Goal: Task Accomplishment & Management: Use online tool/utility

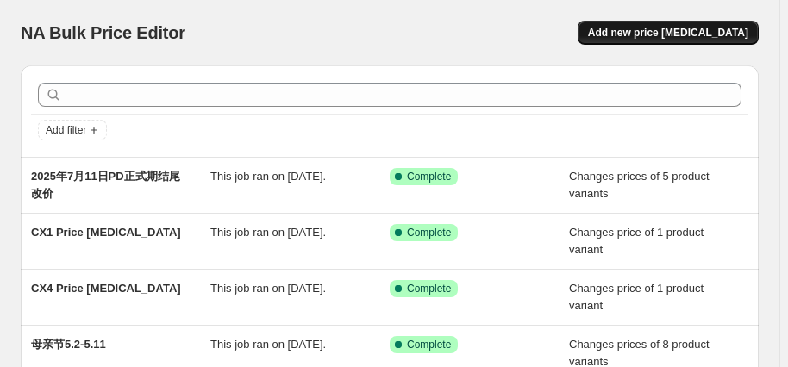
click at [667, 36] on span "Add new price [MEDICAL_DATA]" at bounding box center [668, 33] width 160 height 14
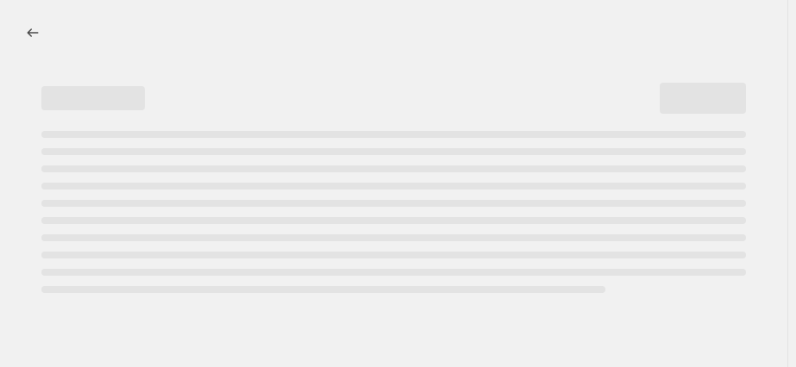
select select "percentage"
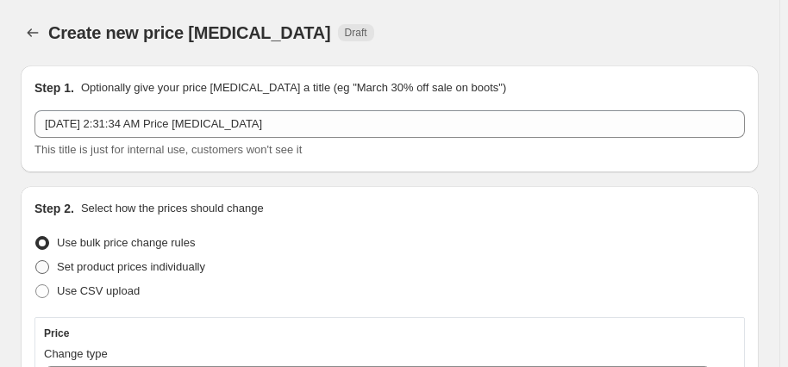
click at [119, 266] on span "Set product prices individually" at bounding box center [131, 266] width 148 height 13
click at [36, 261] on input "Set product prices individually" at bounding box center [35, 260] width 1 height 1
radio input "true"
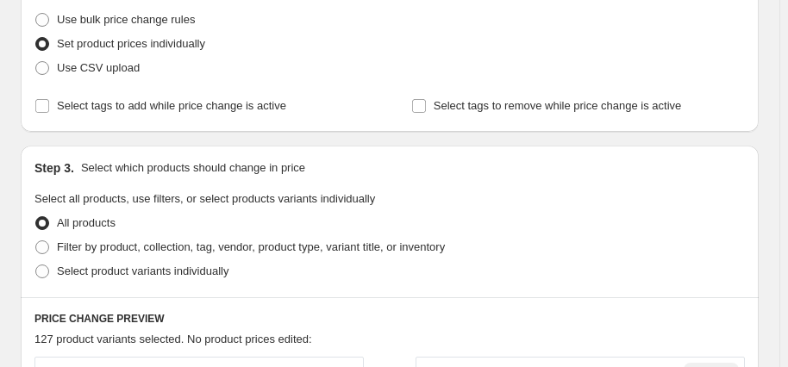
scroll to position [313, 0]
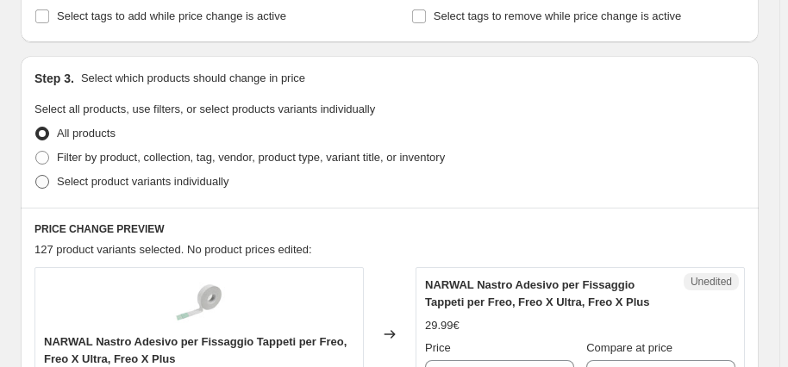
click at [80, 181] on span "Select product variants individually" at bounding box center [143, 181] width 172 height 13
click at [36, 176] on input "Select product variants individually" at bounding box center [35, 175] width 1 height 1
radio input "true"
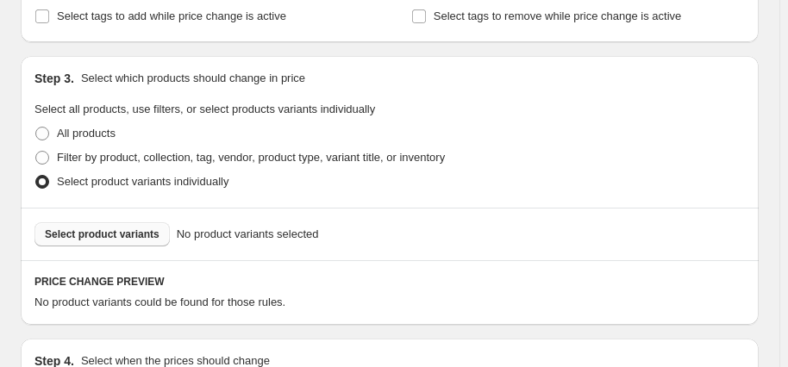
click at [135, 231] on span "Select product variants" at bounding box center [102, 235] width 115 height 14
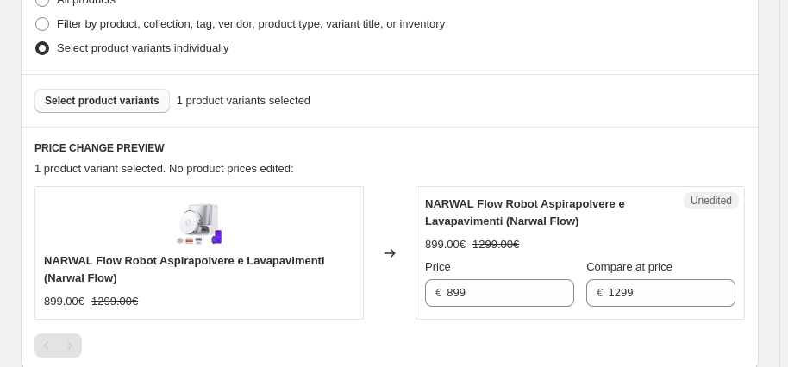
scroll to position [548, 0]
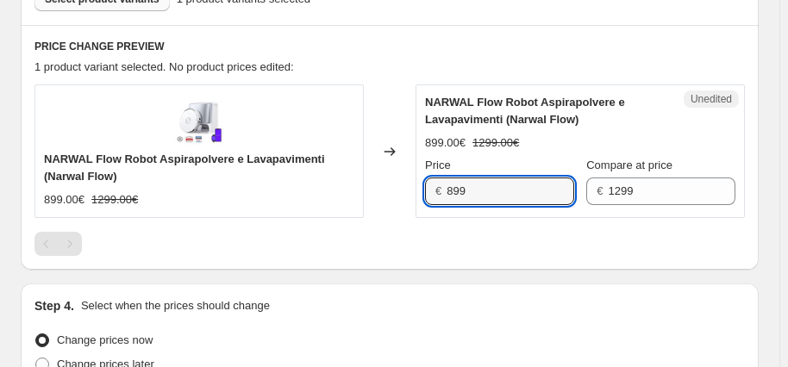
drag, startPoint x: 532, startPoint y: 196, endPoint x: 410, endPoint y: 179, distance: 123.5
click at [410, 179] on div "NARWAL Flow Robot Aspirapolvere e Lavapavimenti (Narwal Flow) 899.00€ 1299.00€ …" at bounding box center [389, 150] width 710 height 133
type input "1299"
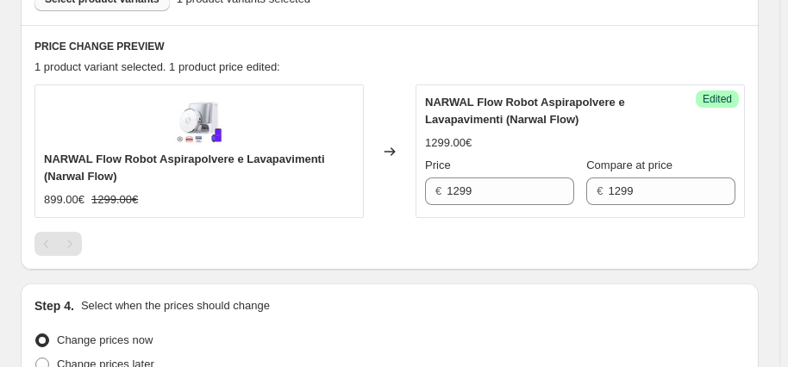
click at [666, 130] on div "NARWAL Flow Robot Aspirapolvere e Lavapavimenti (Narwal Flow) 1299.00€ Price € …" at bounding box center [580, 149] width 310 height 111
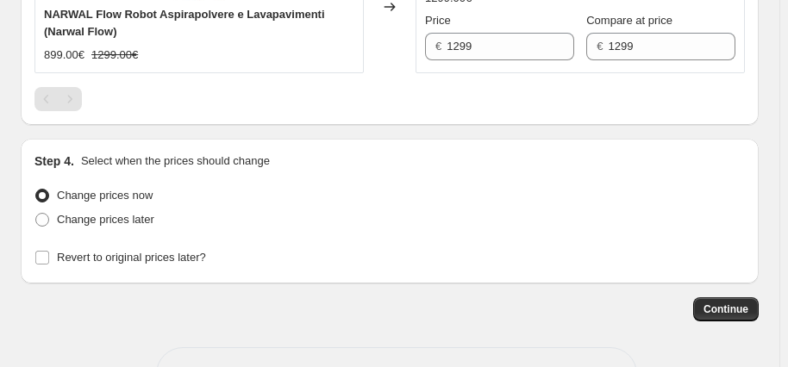
scroll to position [705, 0]
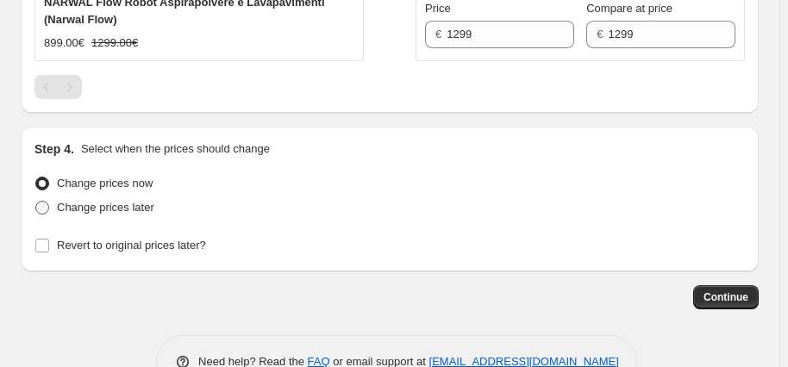
click at [95, 201] on span "Change prices later" at bounding box center [105, 207] width 97 height 13
click at [36, 201] on input "Change prices later" at bounding box center [35, 201] width 1 height 1
radio input "true"
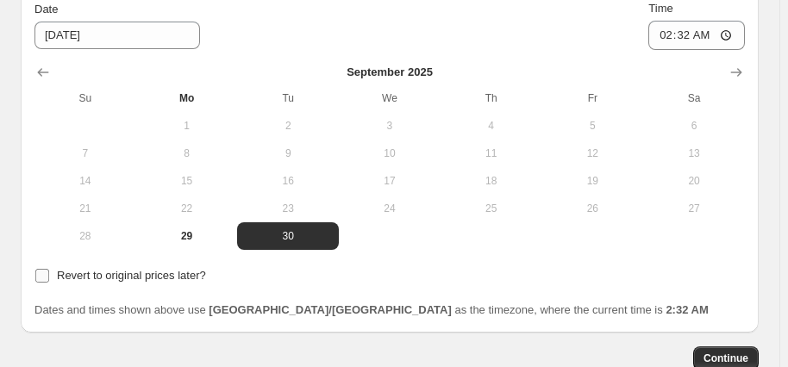
scroll to position [940, 0]
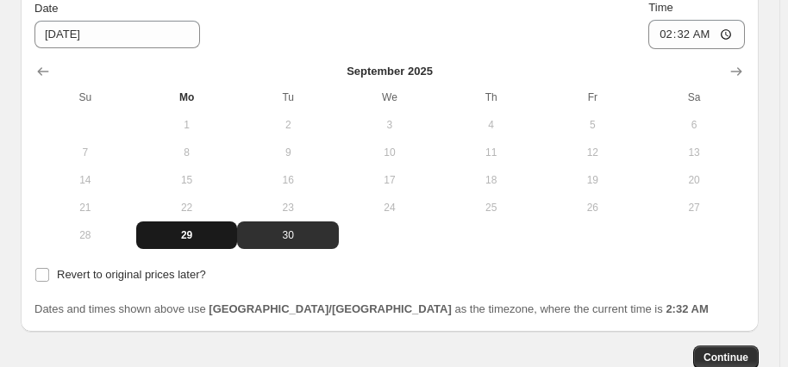
click at [202, 233] on span "29" at bounding box center [187, 235] width 88 height 14
type input "[DATE]"
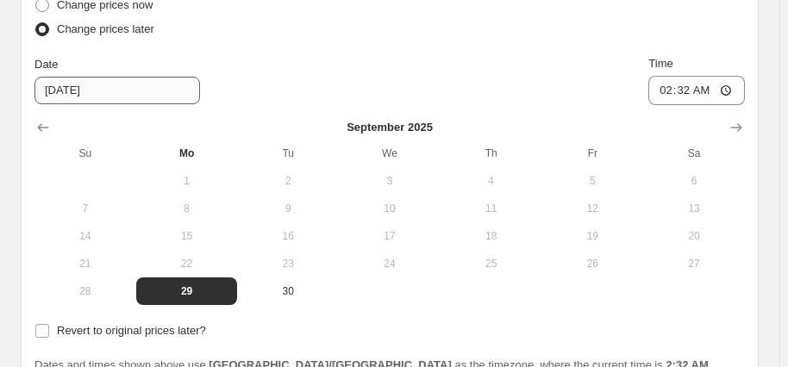
scroll to position [861, 0]
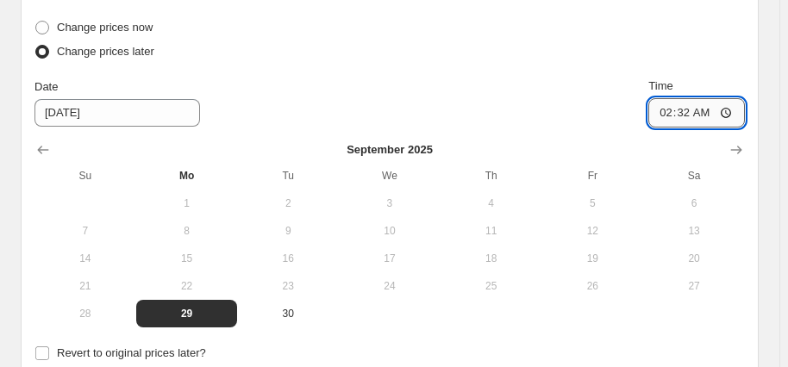
click at [698, 112] on input "02:32" at bounding box center [696, 112] width 97 height 29
type input "00:00"
click at [715, 62] on div "Change prices now Change prices later Date [DATE] Time 00:00 [DATE] Su Mo Tu We…" at bounding box center [389, 172] width 710 height 312
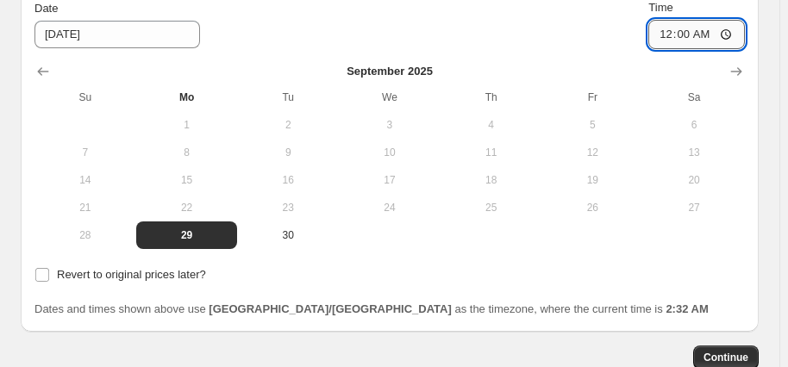
click at [716, 41] on input "00:00" at bounding box center [696, 34] width 97 height 29
type input "00:00"
click at [692, 9] on div "Time" at bounding box center [696, 7] width 97 height 17
click at [672, 34] on input "00:00" at bounding box center [696, 34] width 97 height 29
type input "00:00"
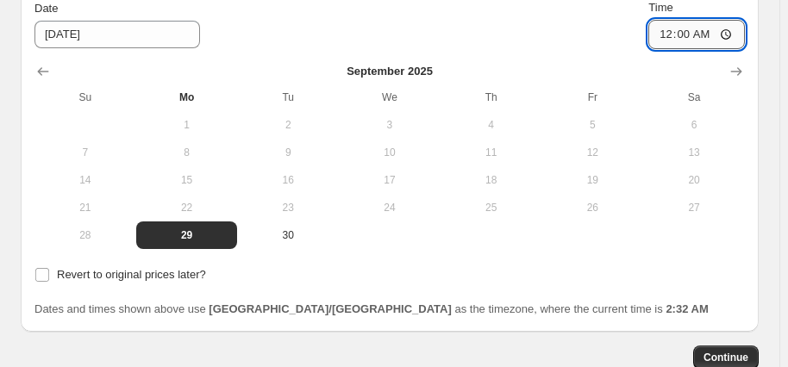
click at [691, 33] on input "00:00" at bounding box center [696, 34] width 97 height 29
click at [585, 27] on div "Date [DATE] Time 00:00" at bounding box center [389, 24] width 710 height 50
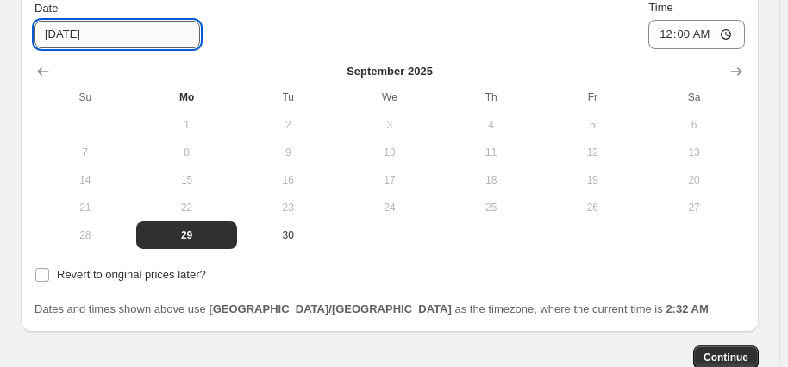
click at [67, 36] on input "[DATE]" at bounding box center [117, 35] width 166 height 28
click at [67, 38] on input "[DATE]" at bounding box center [117, 35] width 166 height 28
type input "[DATE]"
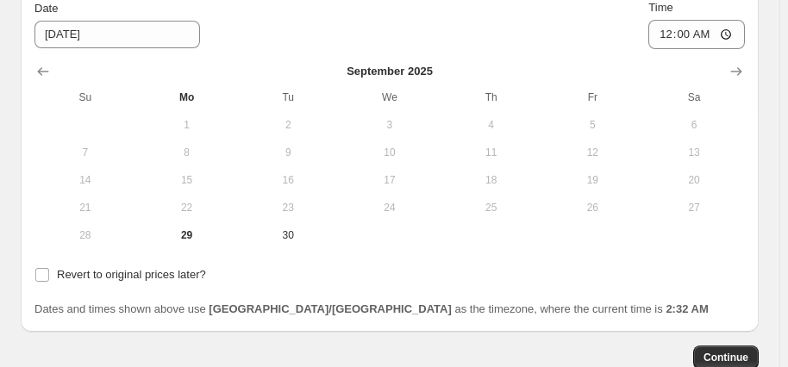
click at [397, 34] on div "Date [DATE] Time 00:00" at bounding box center [389, 24] width 710 height 50
click at [707, 35] on input "00:00" at bounding box center [696, 34] width 97 height 29
click at [674, 31] on input "00:00" at bounding box center [696, 34] width 97 height 29
type input "02:03"
click at [665, 36] on input "02:03" at bounding box center [696, 34] width 97 height 29
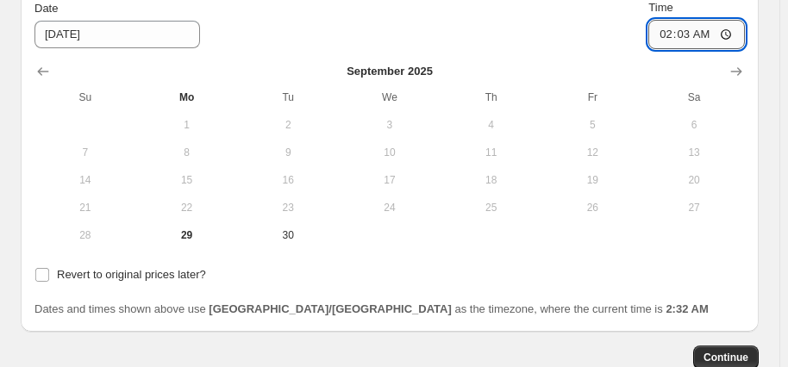
click at [669, 31] on input "02:03" at bounding box center [696, 34] width 97 height 29
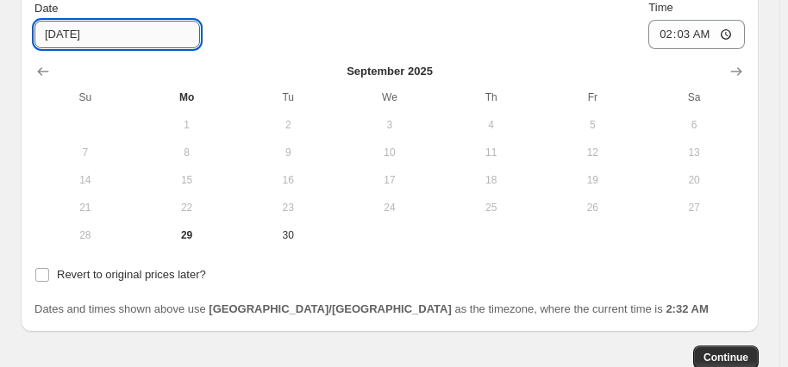
click at [37, 24] on input "[DATE]" at bounding box center [117, 35] width 166 height 28
click at [66, 29] on input "[DATE]" at bounding box center [117, 35] width 166 height 28
click at [66, 33] on input "[DATE]" at bounding box center [117, 35] width 166 height 28
type input "[DATE]"
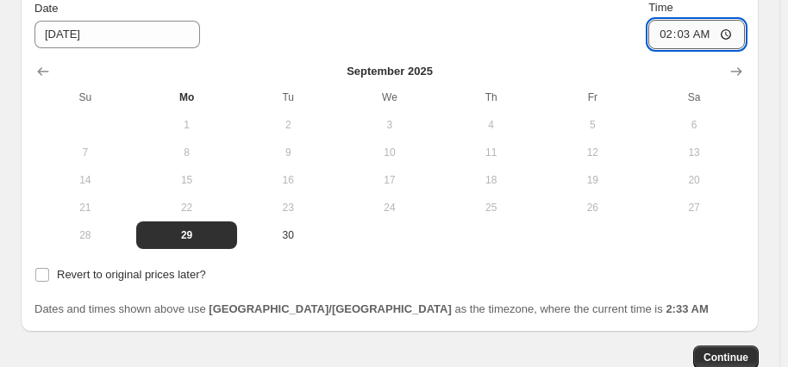
click at [678, 31] on input "02:03" at bounding box center [696, 34] width 97 height 29
type input "00:00"
click at [678, 28] on input "00:00" at bounding box center [696, 34] width 97 height 29
click at [675, 30] on input "00:00" at bounding box center [696, 34] width 97 height 29
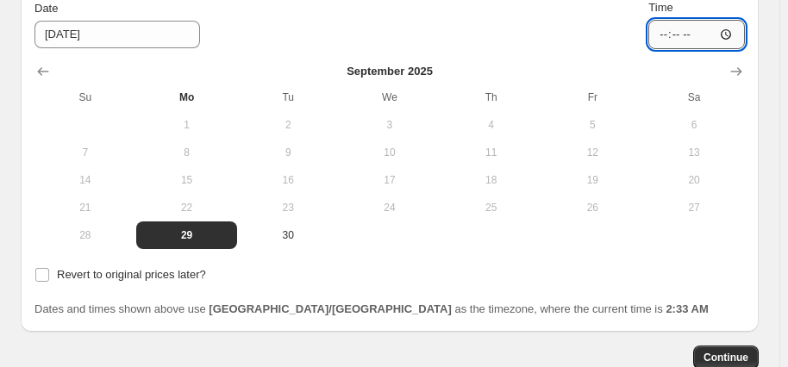
type input "06:00"
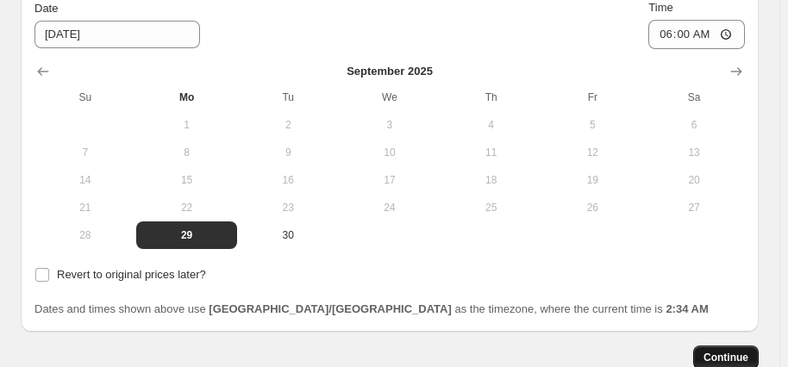
click at [759, 353] on button "Continue" at bounding box center [726, 358] width 66 height 24
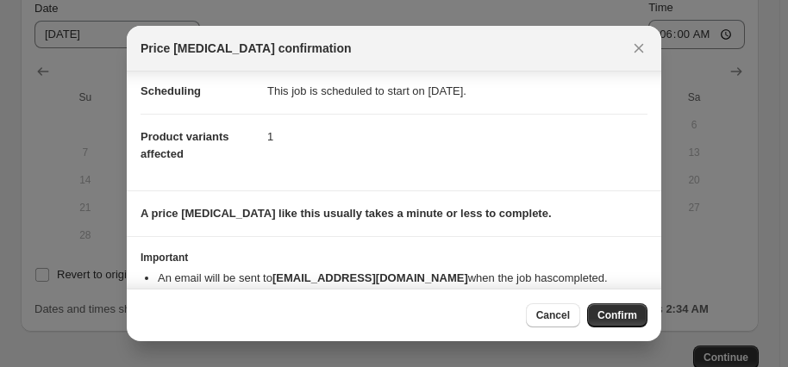
scroll to position [67, 0]
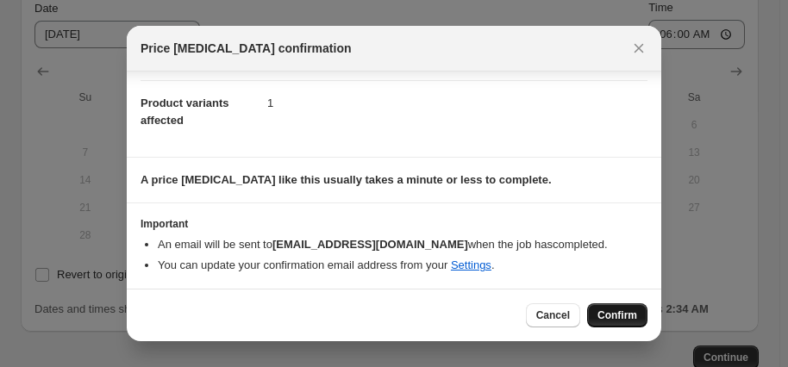
click at [622, 317] on span "Confirm" at bounding box center [617, 316] width 40 height 14
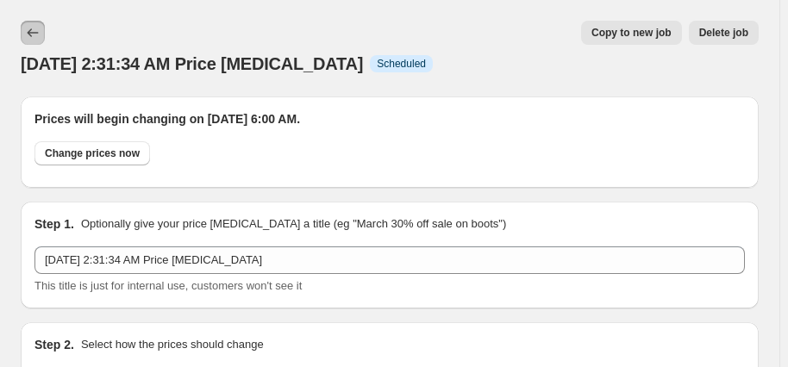
click at [29, 31] on icon "Price change jobs" at bounding box center [32, 32] width 17 height 17
